Goal: Transaction & Acquisition: Purchase product/service

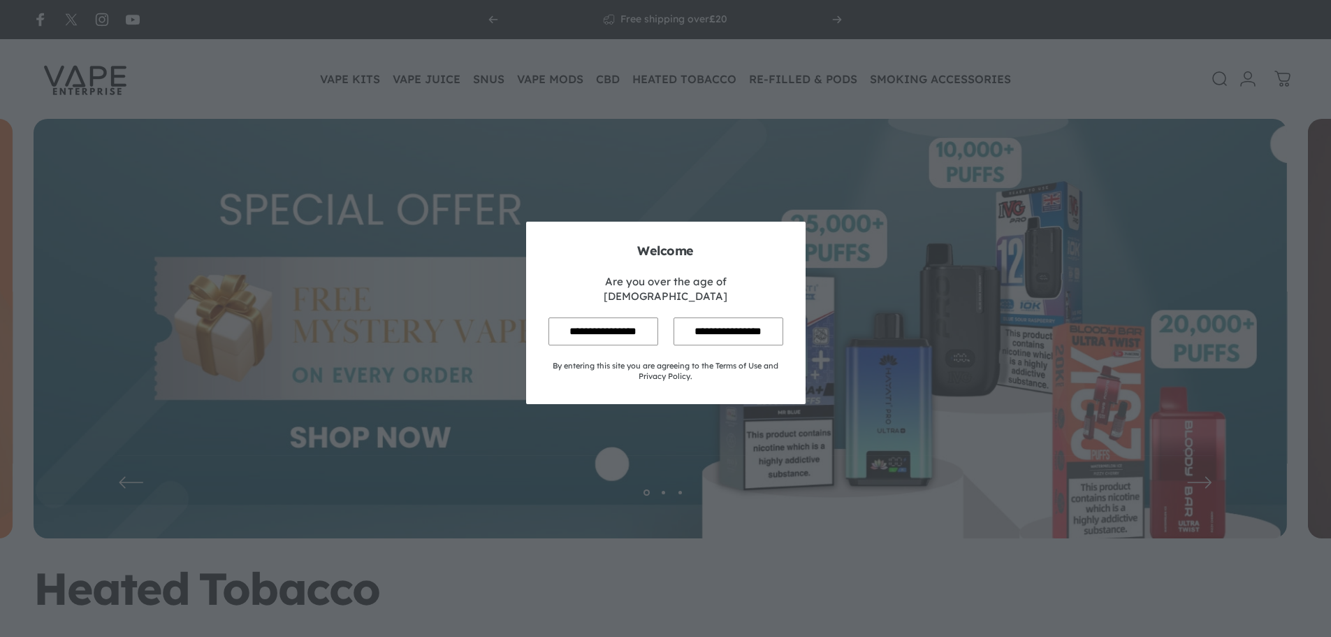
click at [606, 321] on input "**********" at bounding box center [603, 330] width 110 height 27
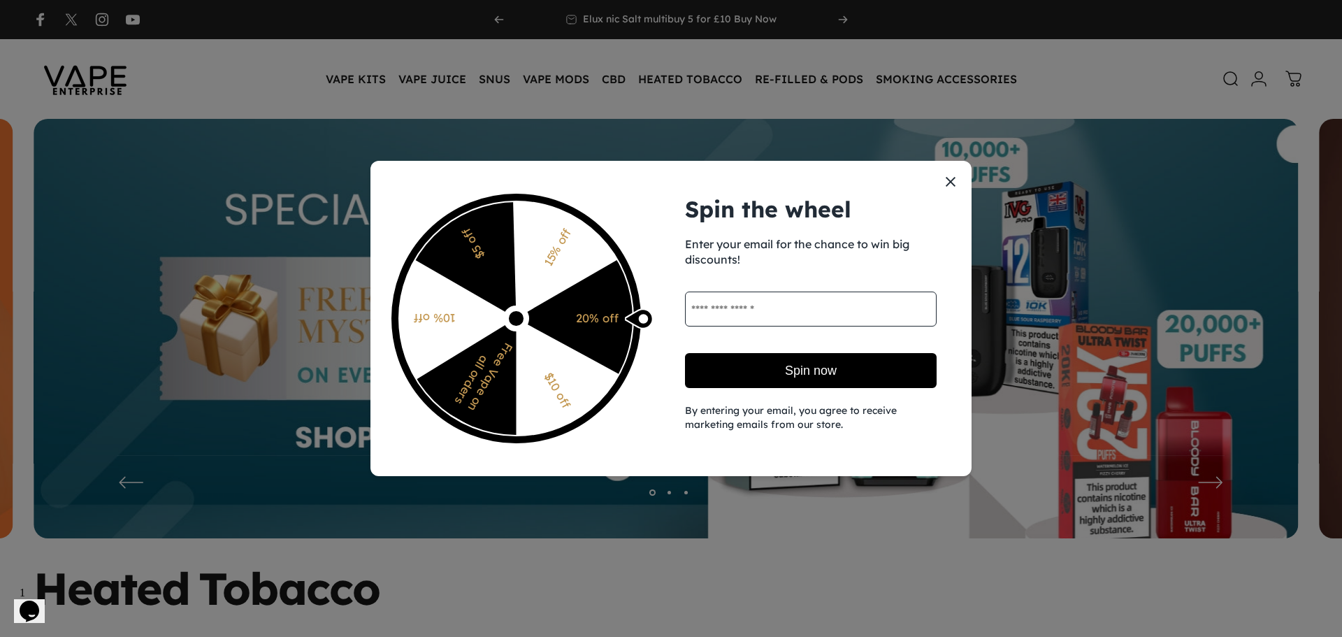
click at [777, 318] on input "email" at bounding box center [811, 308] width 252 height 35
type input "**********"
click at [795, 373] on button "Spin now" at bounding box center [811, 370] width 252 height 35
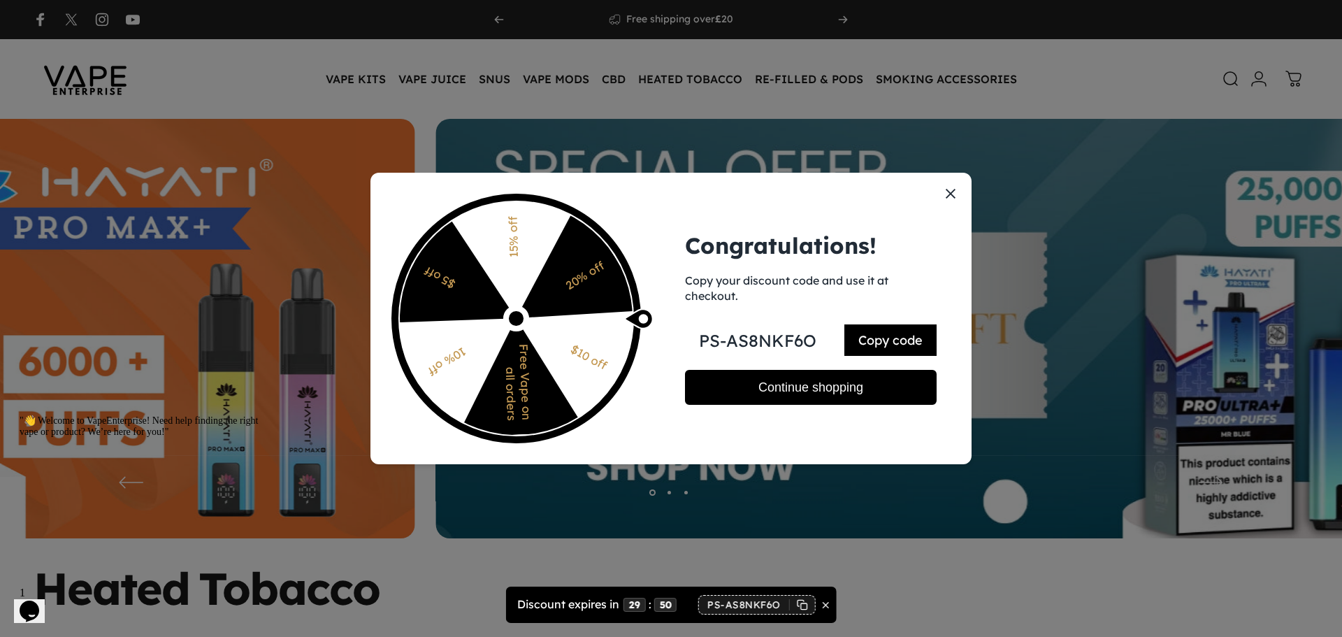
click at [863, 382] on button "Continue shopping" at bounding box center [811, 387] width 252 height 35
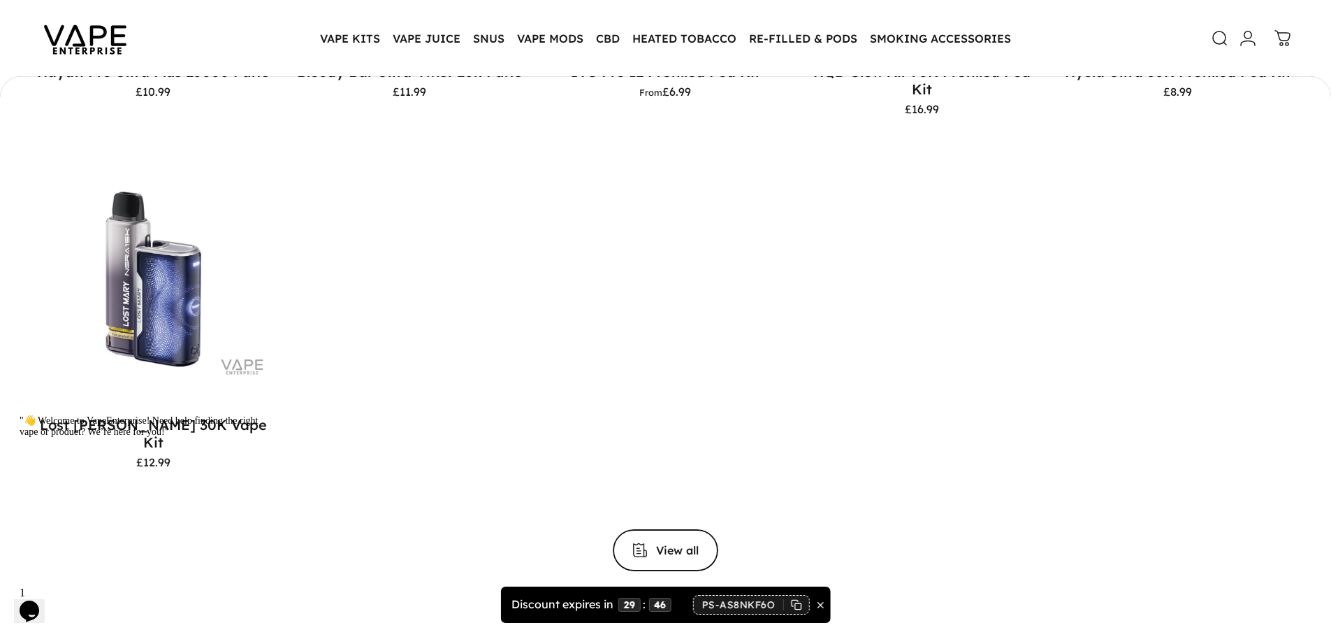
scroll to position [1815, 0]
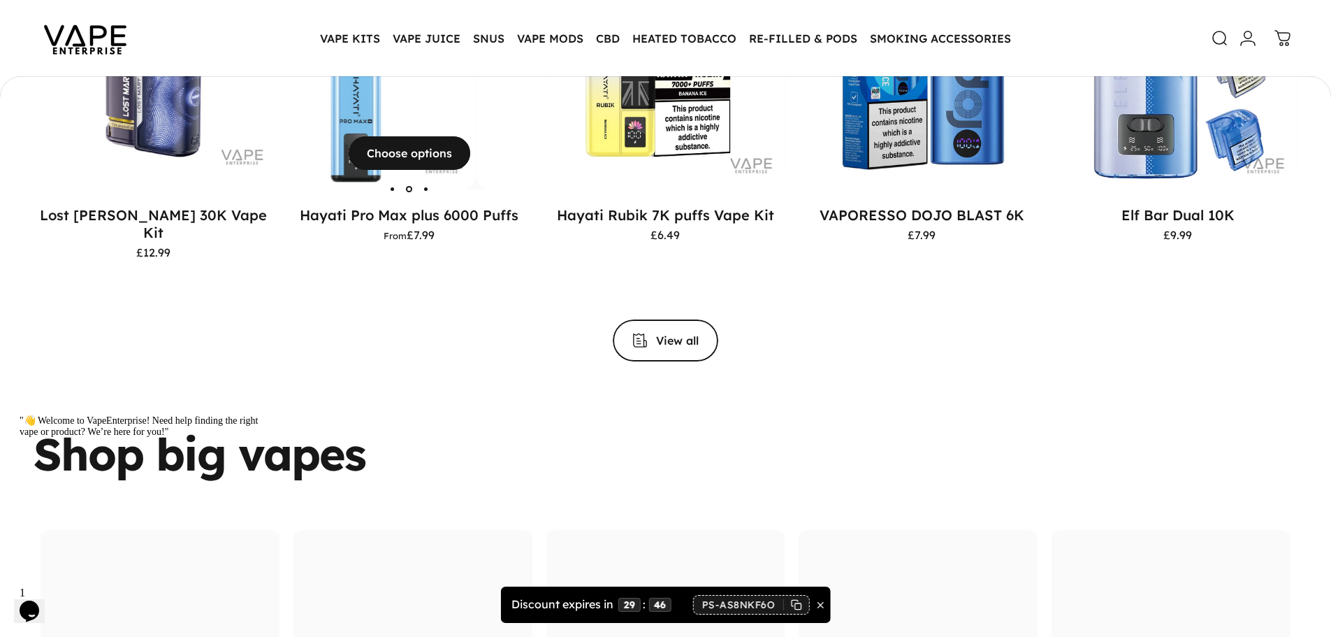
click at [381, 108] on img "Hayati Pro Max plus 6000 Puffs" at bounding box center [356, 70] width 240 height 240
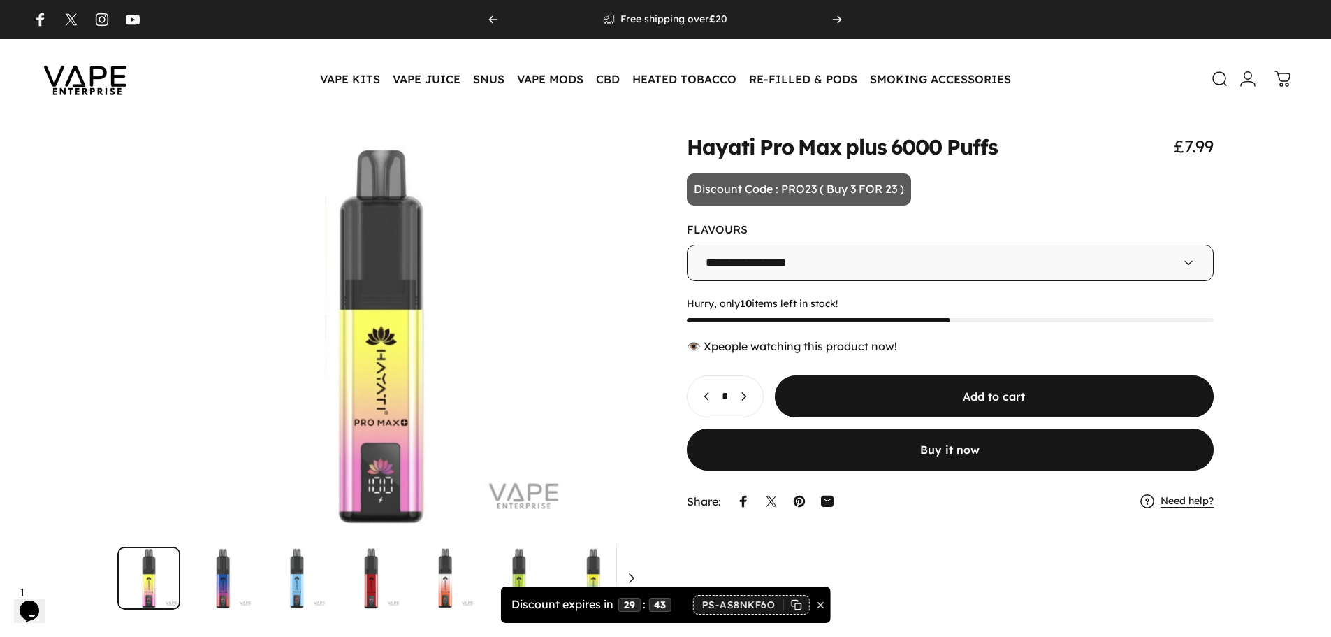
click at [908, 446] on button "Buy it now" at bounding box center [951, 449] width 528 height 42
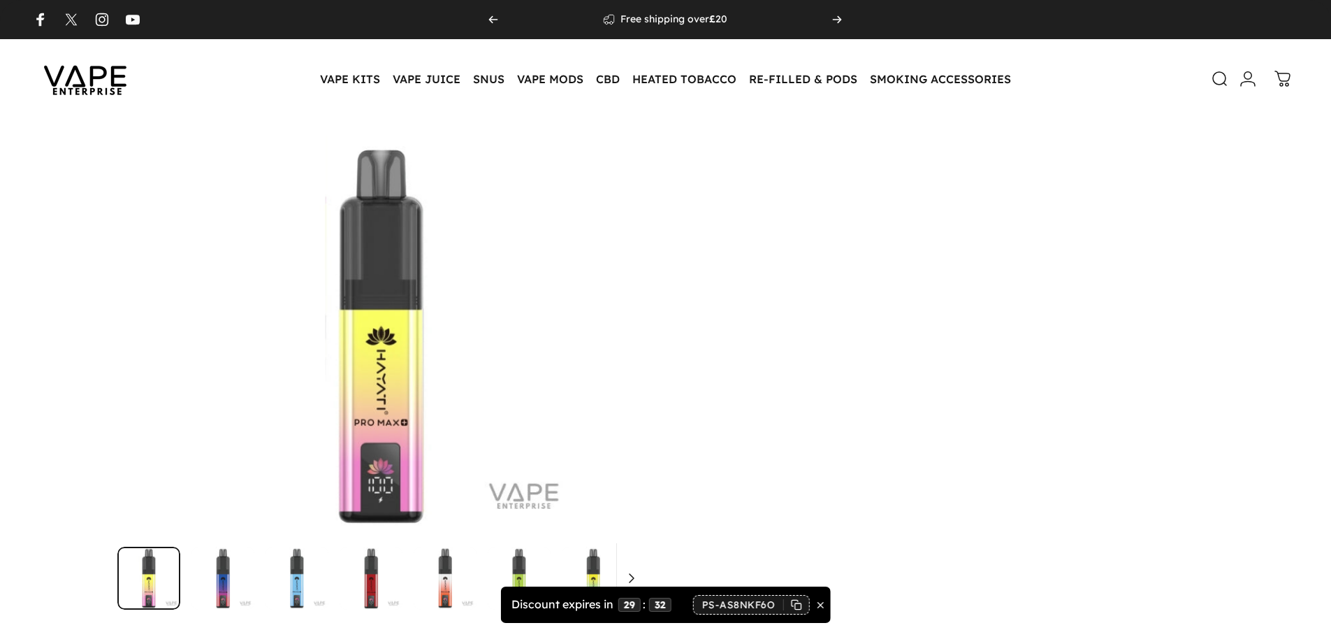
click at [794, 603] on icon "Copy discount code" at bounding box center [796, 604] width 11 height 11
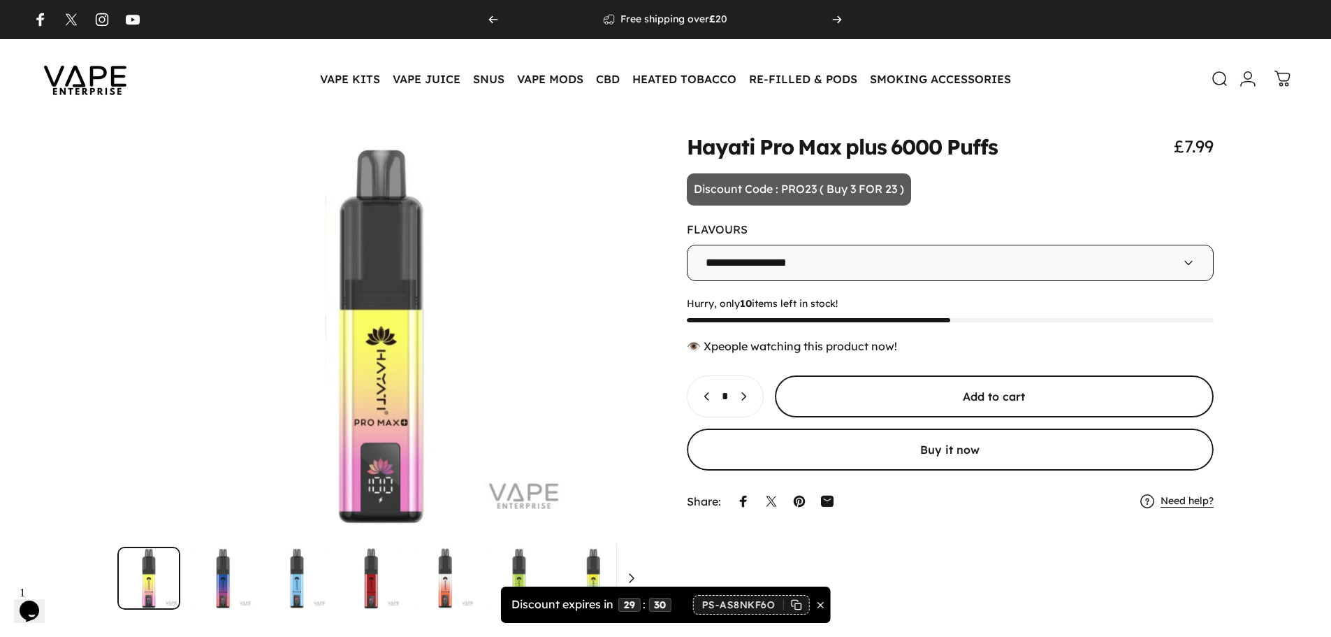
click at [952, 391] on button "Add to cart" at bounding box center [994, 396] width 439 height 42
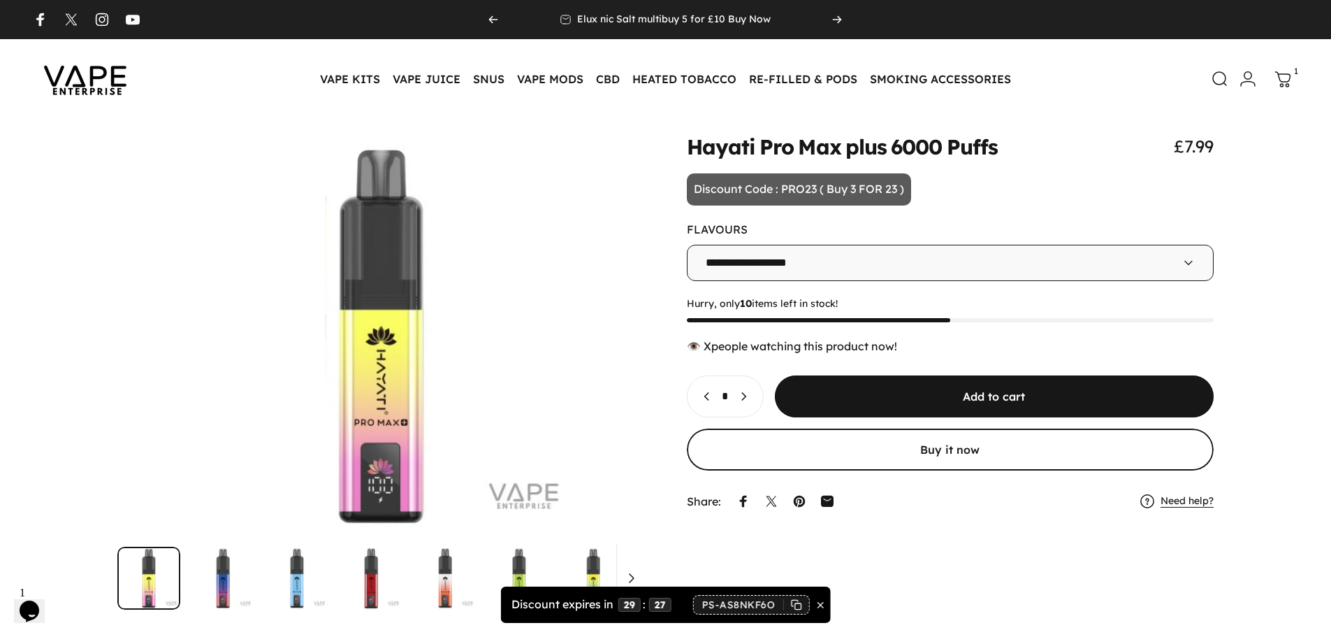
click at [1284, 84] on icon at bounding box center [1282, 79] width 17 height 17
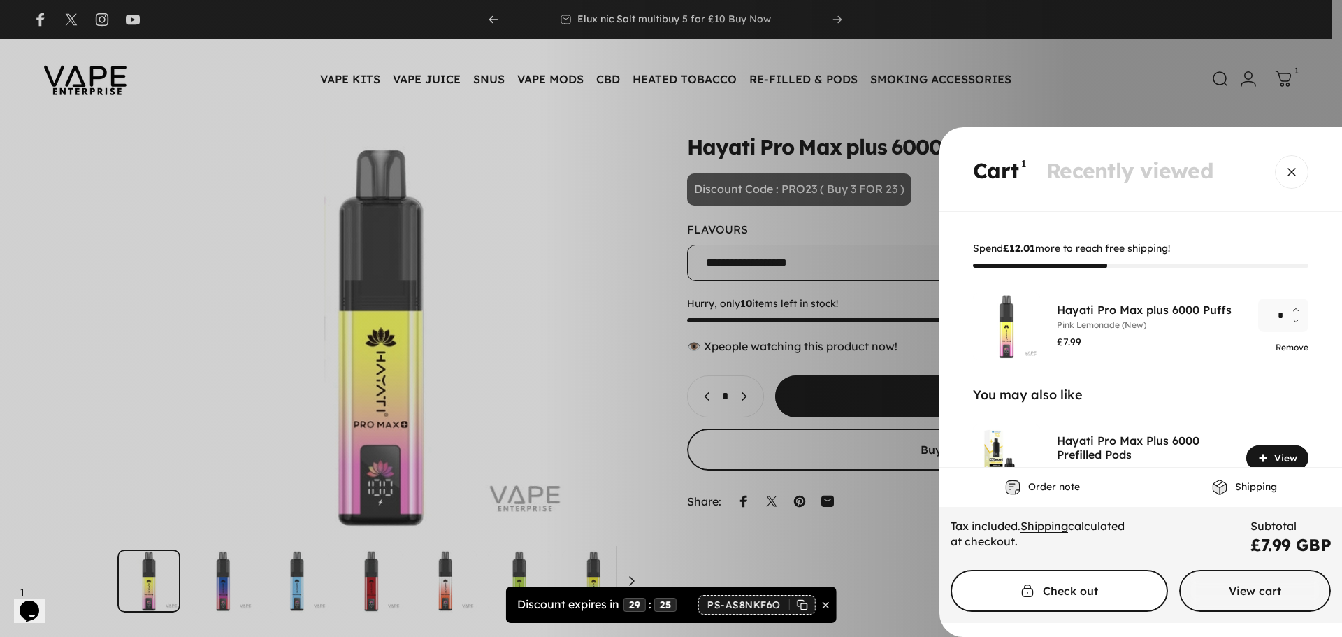
click at [1089, 598] on span "Cart" at bounding box center [1059, 590] width 326 height 84
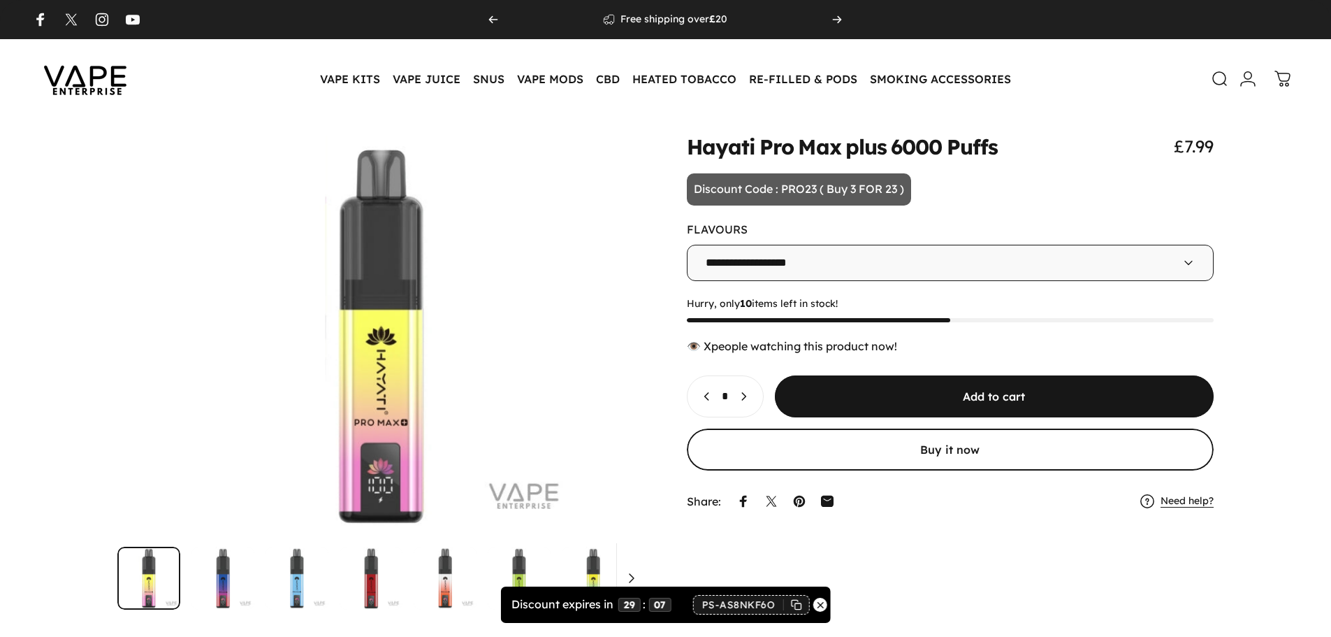
click at [817, 604] on icon "Close countdown" at bounding box center [820, 604] width 10 height 10
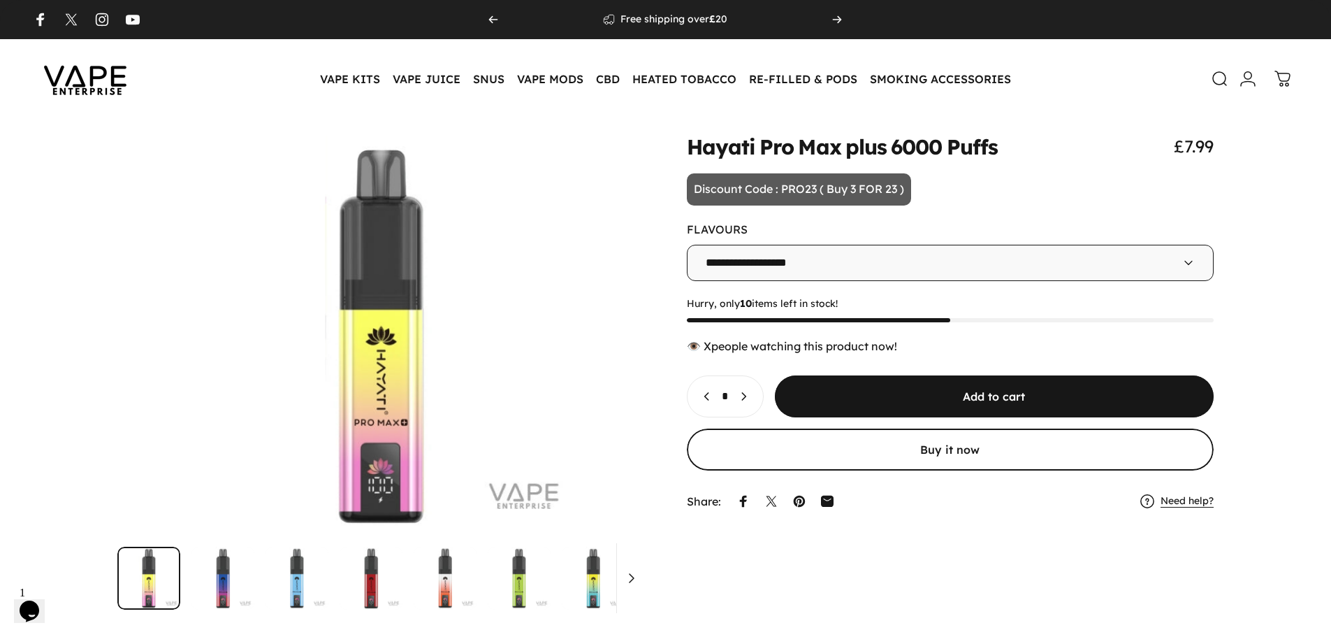
click at [47, 77] on img at bounding box center [85, 79] width 126 height 66
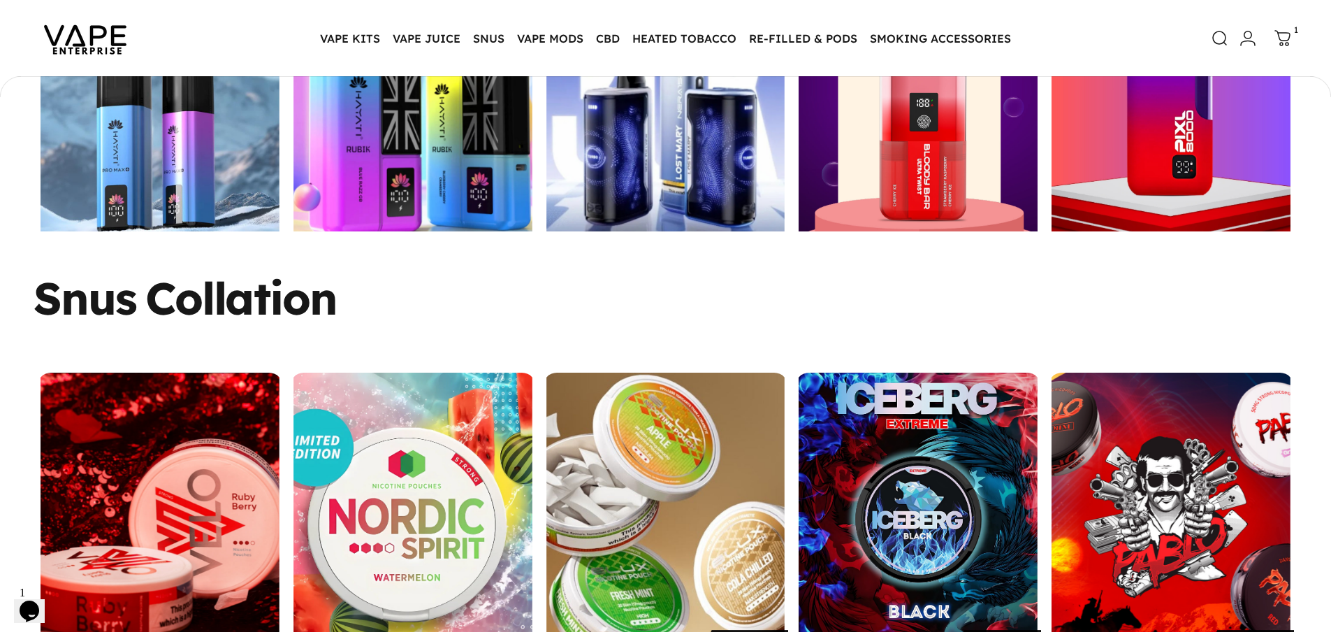
scroll to position [2442, 0]
